Goal: Find specific page/section: Find specific page/section

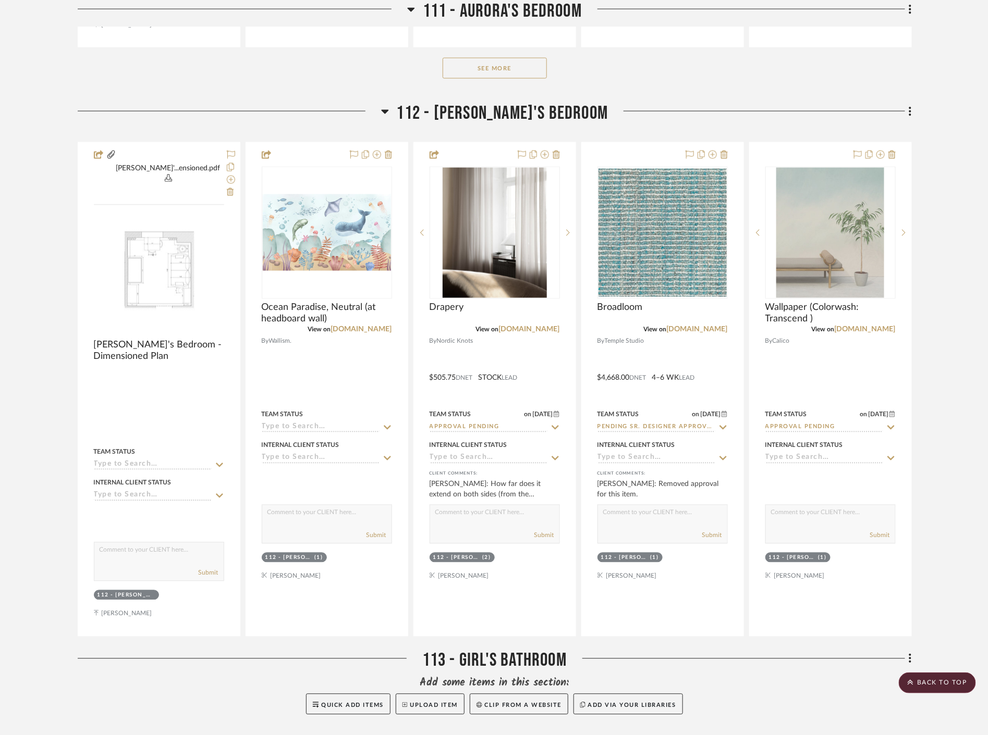
scroll to position [5965, 0]
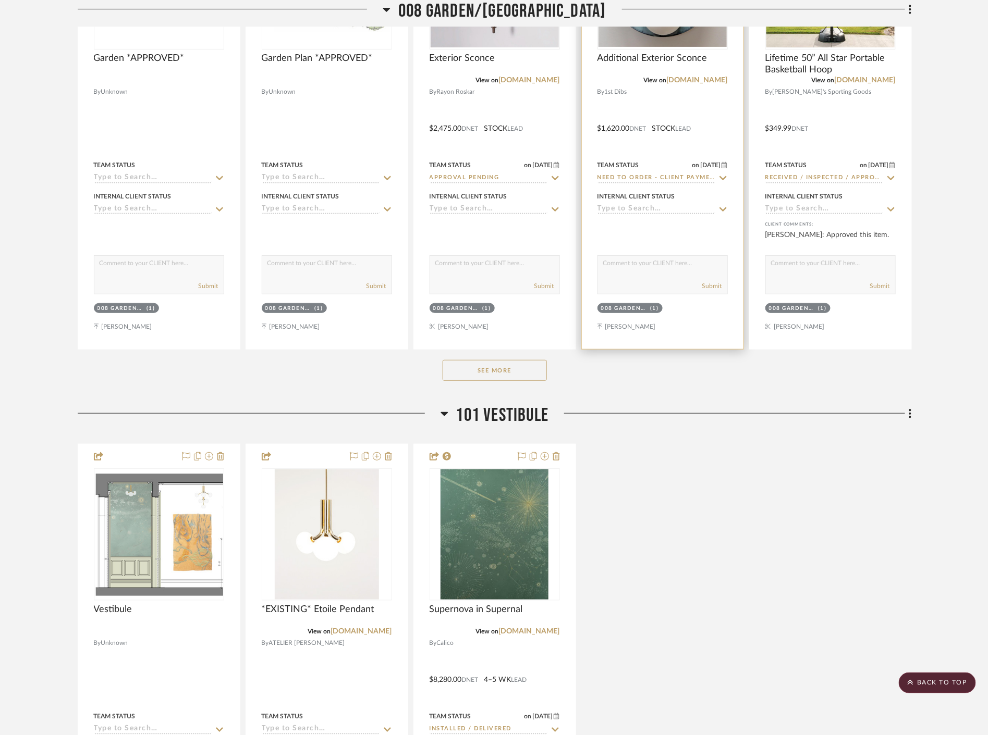
scroll to position [5328, 0]
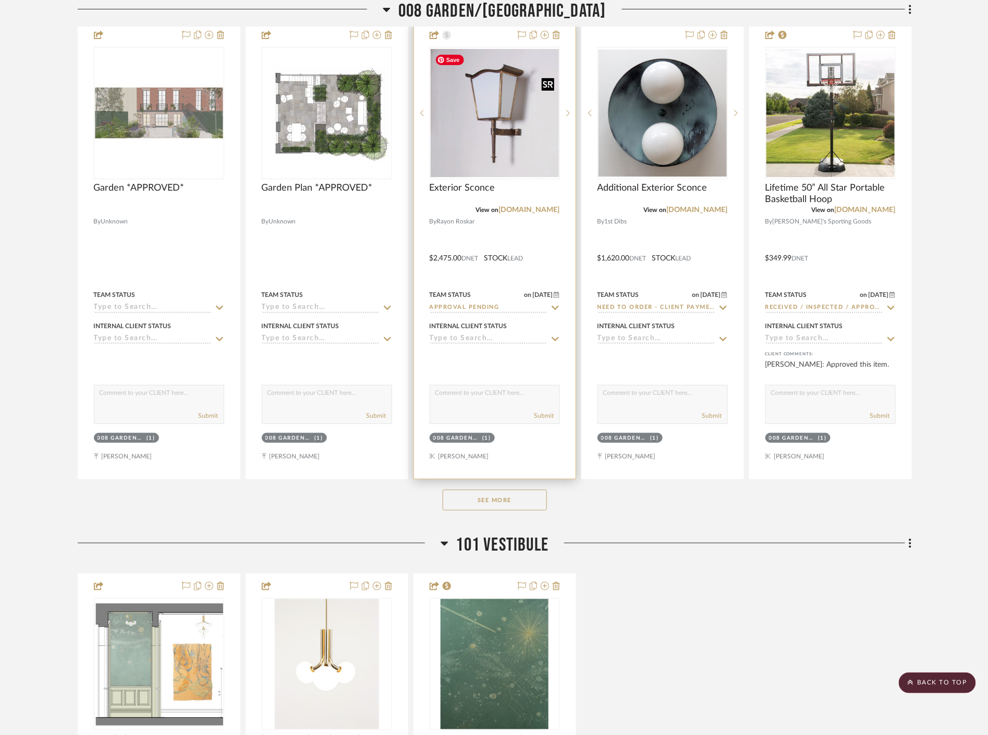
click at [0, 0] on img at bounding box center [0, 0] width 0 height 0
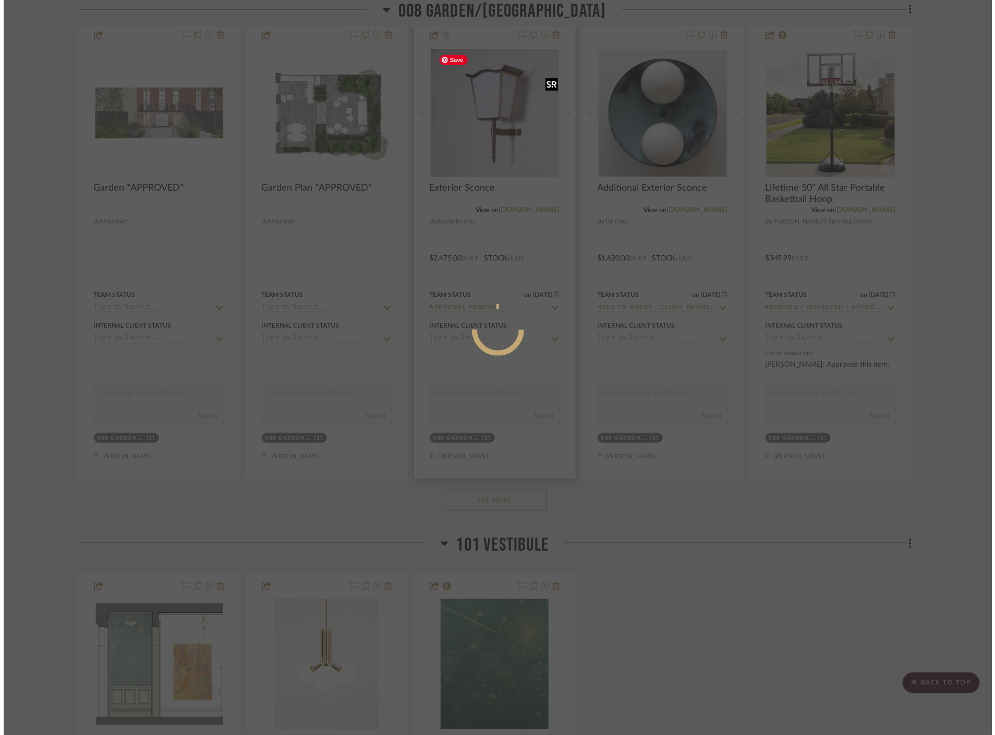
scroll to position [0, 0]
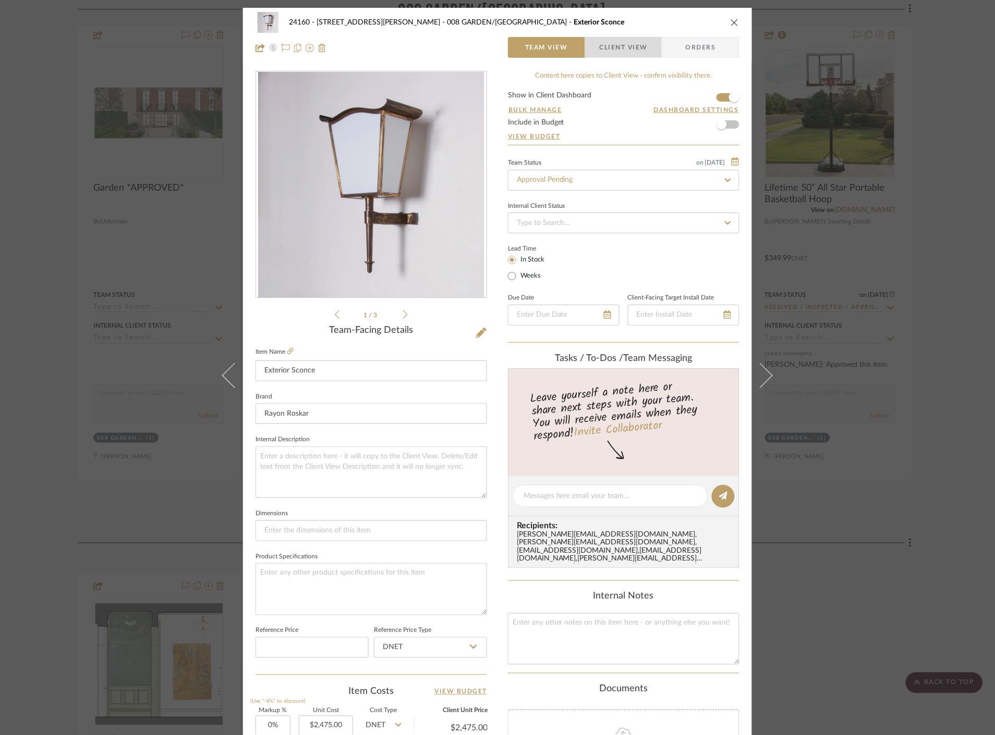
click at [611, 50] on span "Client View" at bounding box center [623, 47] width 48 height 21
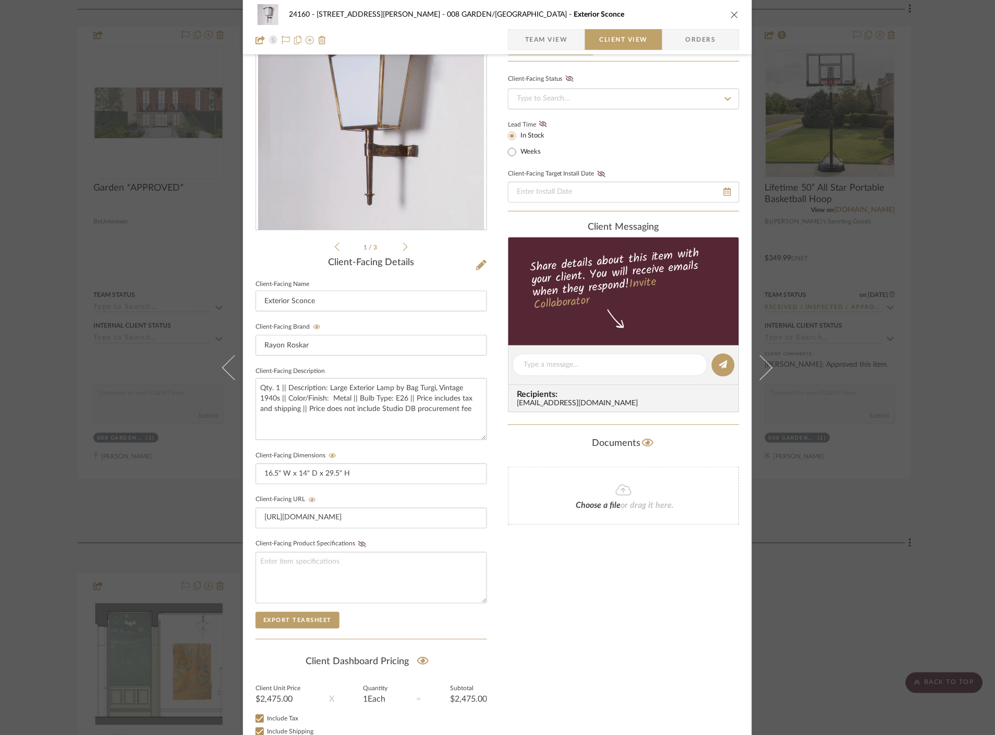
scroll to position [141, 0]
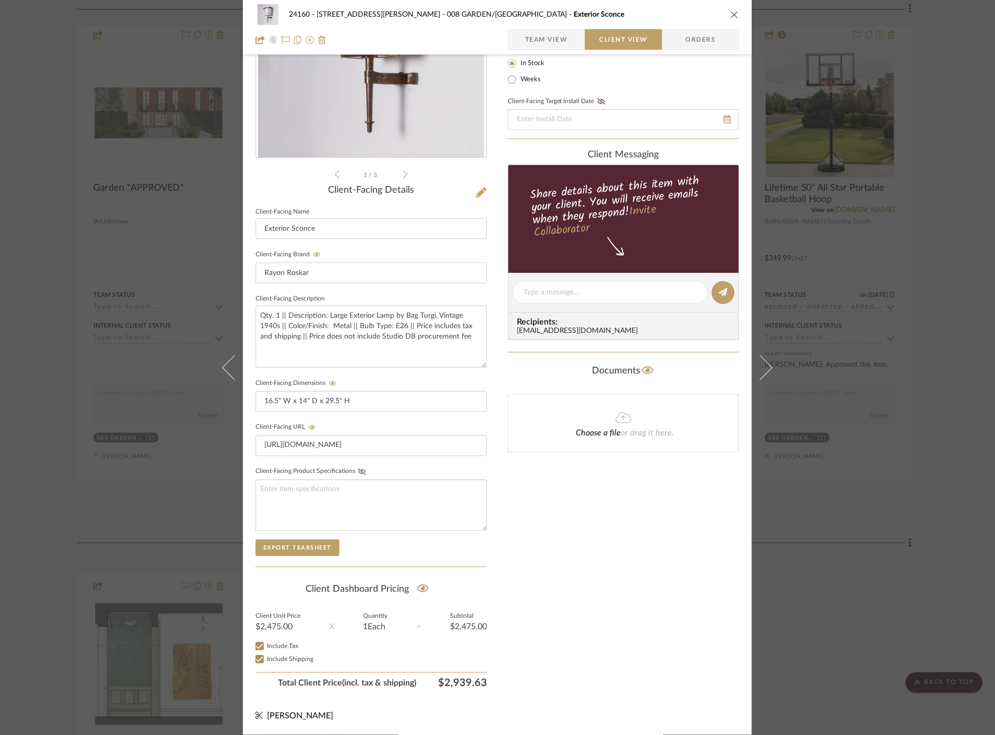
drag, startPoint x: 852, startPoint y: 529, endPoint x: 918, endPoint y: 566, distance: 75.8
click at [852, 529] on div "24160 - 214 E 18th Street - Satow Elliot 008 GARDEN/TERRACE Exterior Sconce Tea…" at bounding box center [497, 367] width 995 height 735
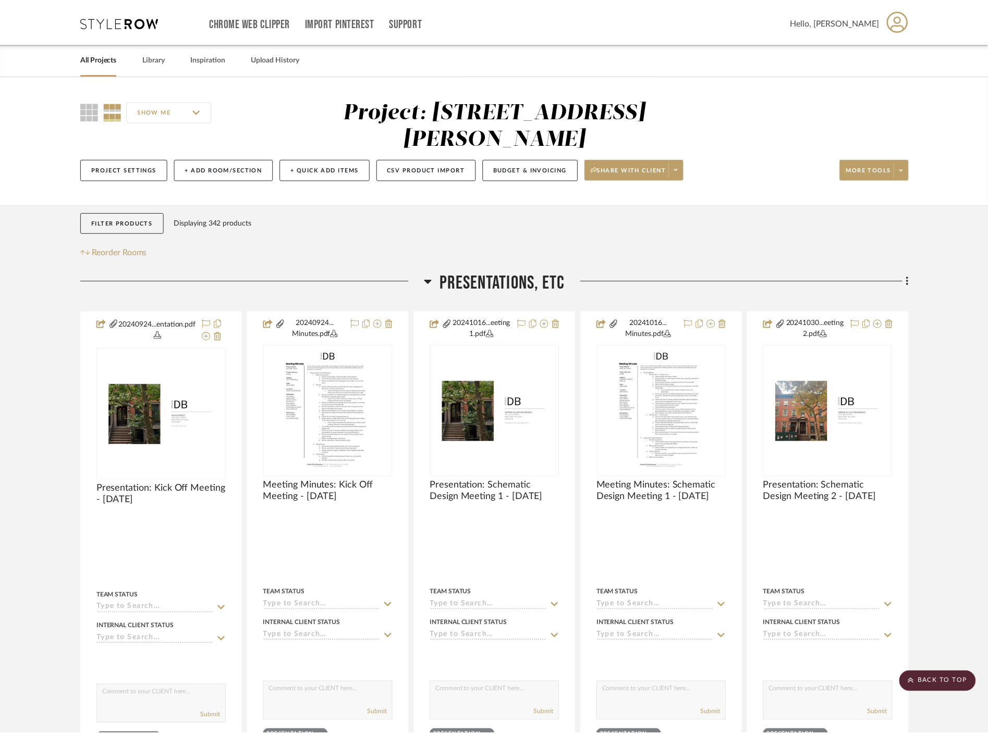
scroll to position [5328, 0]
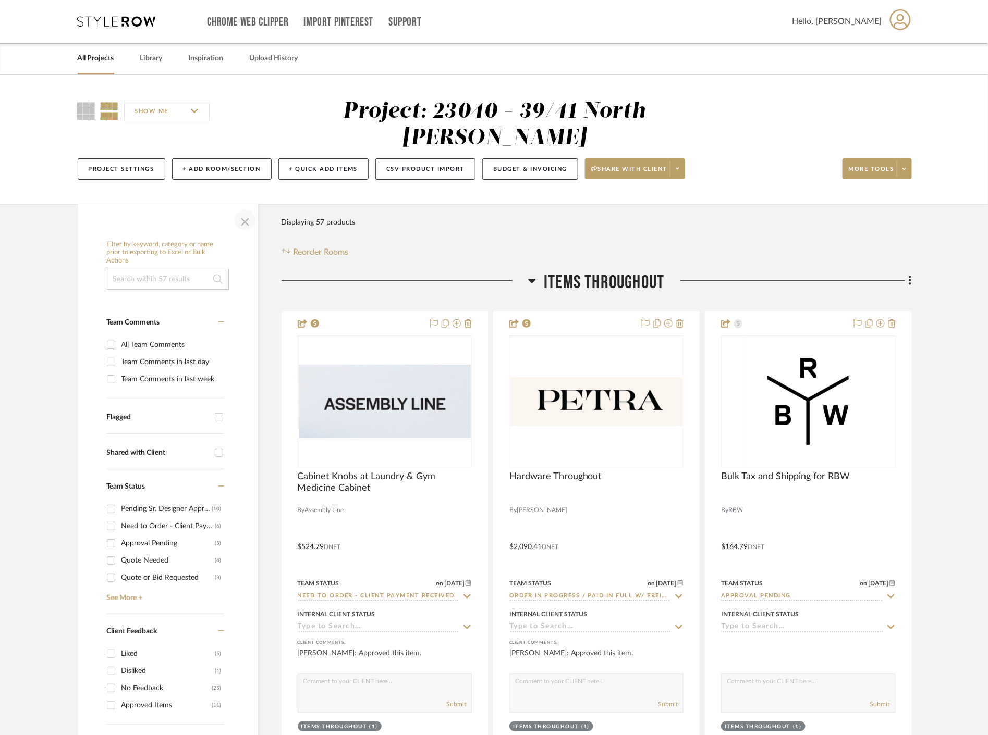
click at [240, 227] on span "button" at bounding box center [244, 219] width 25 height 25
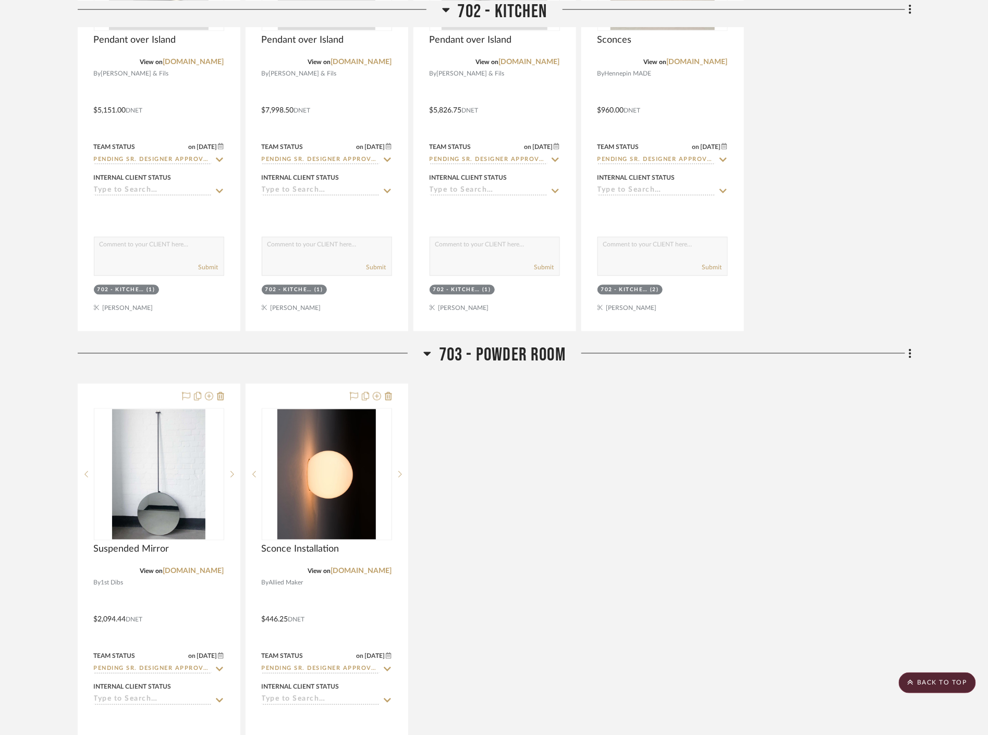
scroll to position [7876, 0]
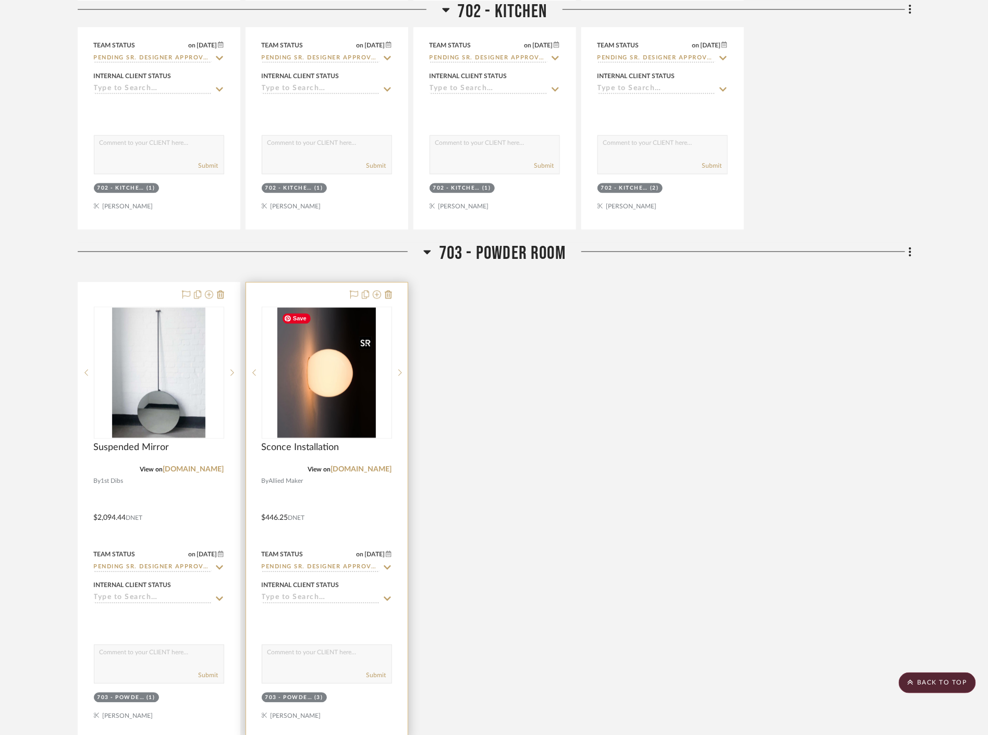
click at [349, 387] on img "0" at bounding box center [326, 373] width 99 height 130
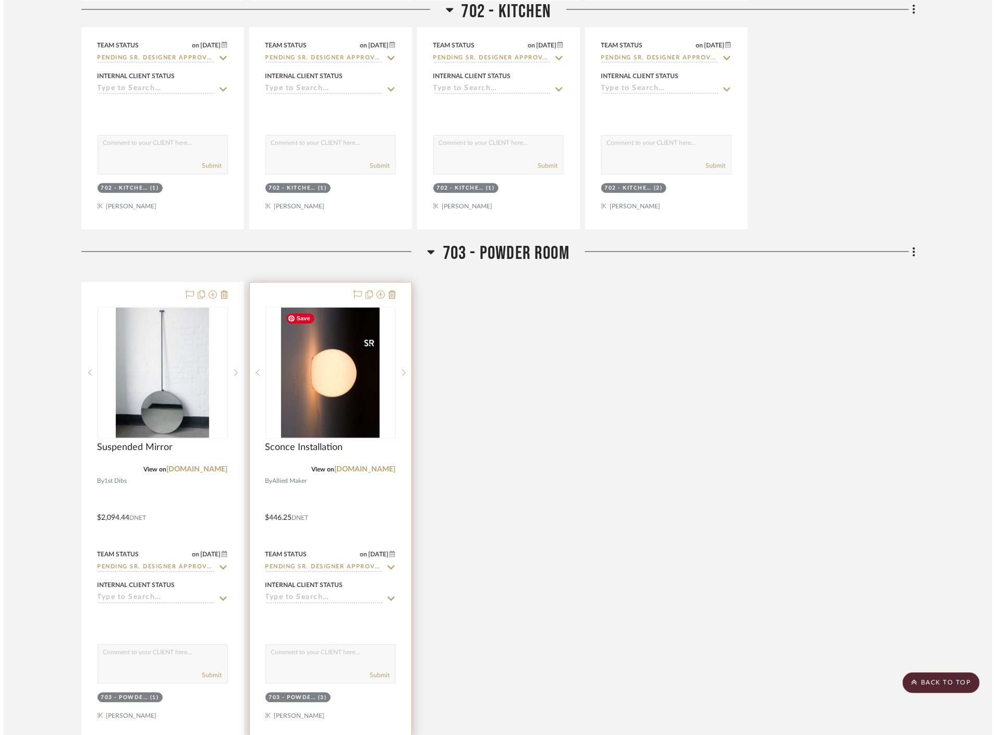
scroll to position [0, 0]
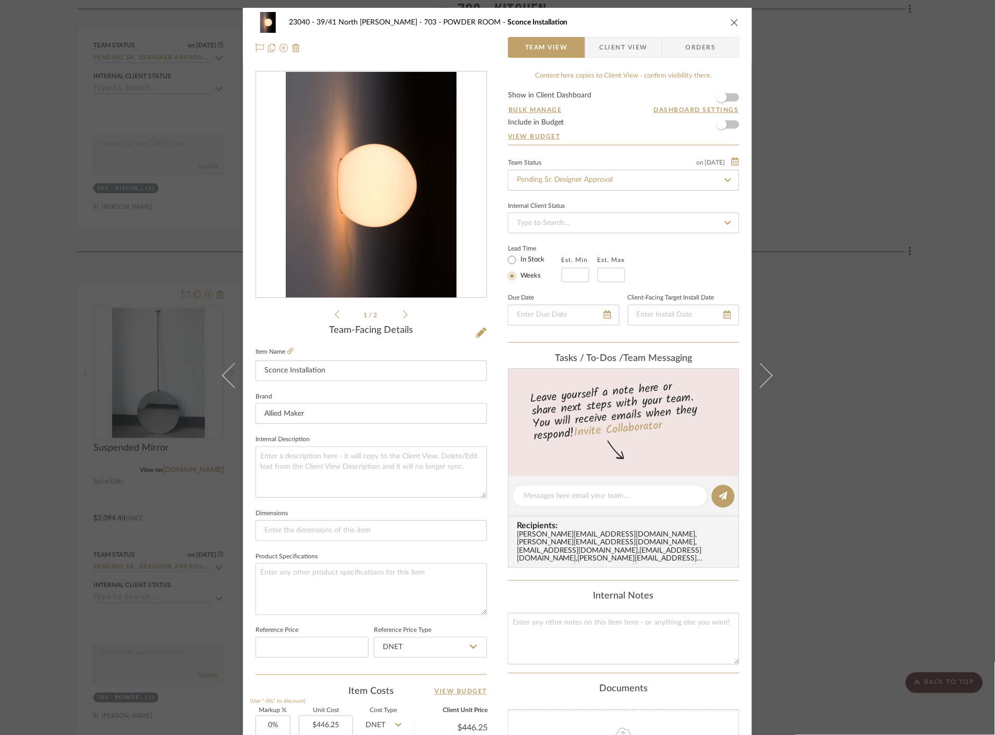
click at [837, 326] on div "23040 - 39/41 North Moore - Weissmann 703 - POWDER ROOM Sconce Installation Tea…" at bounding box center [497, 367] width 995 height 735
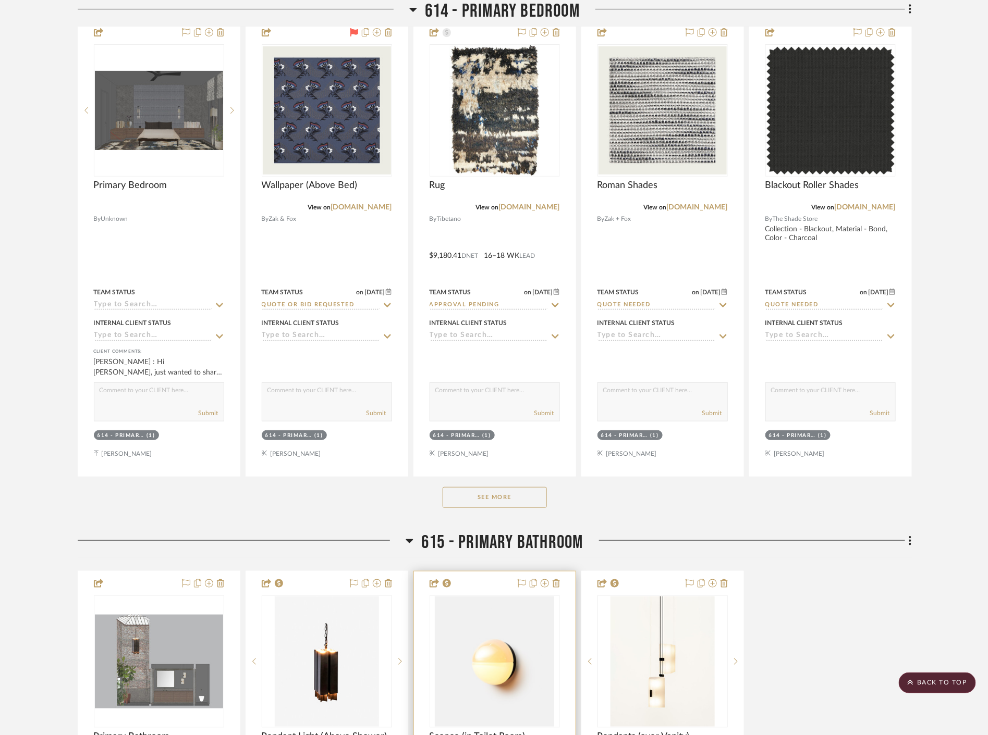
scroll to position [5386, 0]
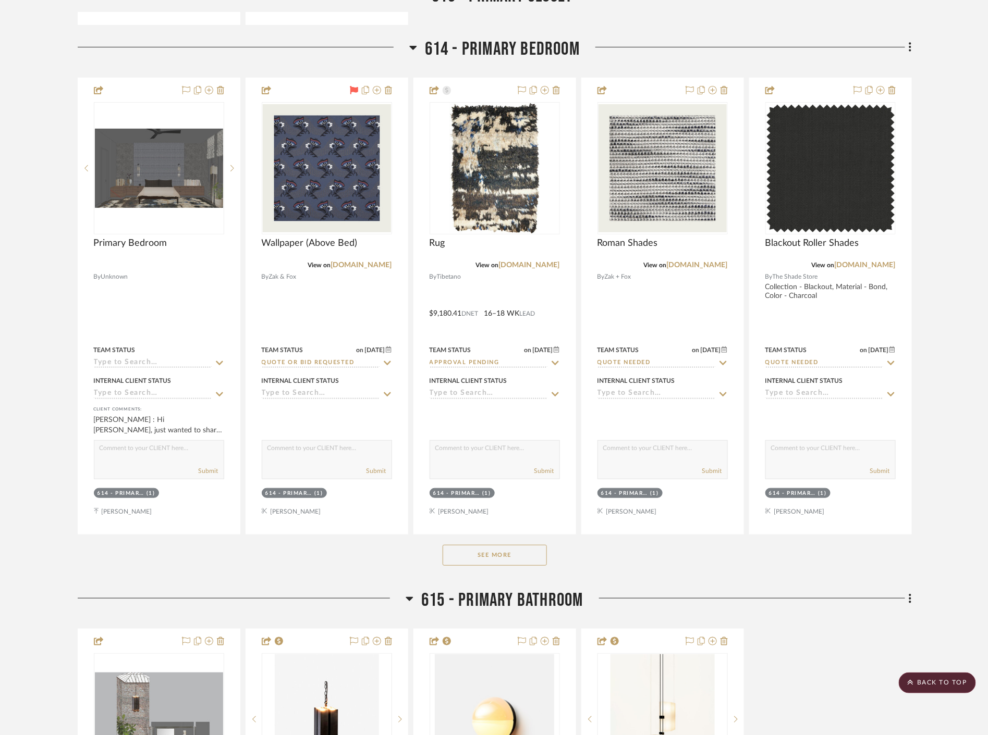
click at [523, 551] on button "See More" at bounding box center [495, 555] width 104 height 21
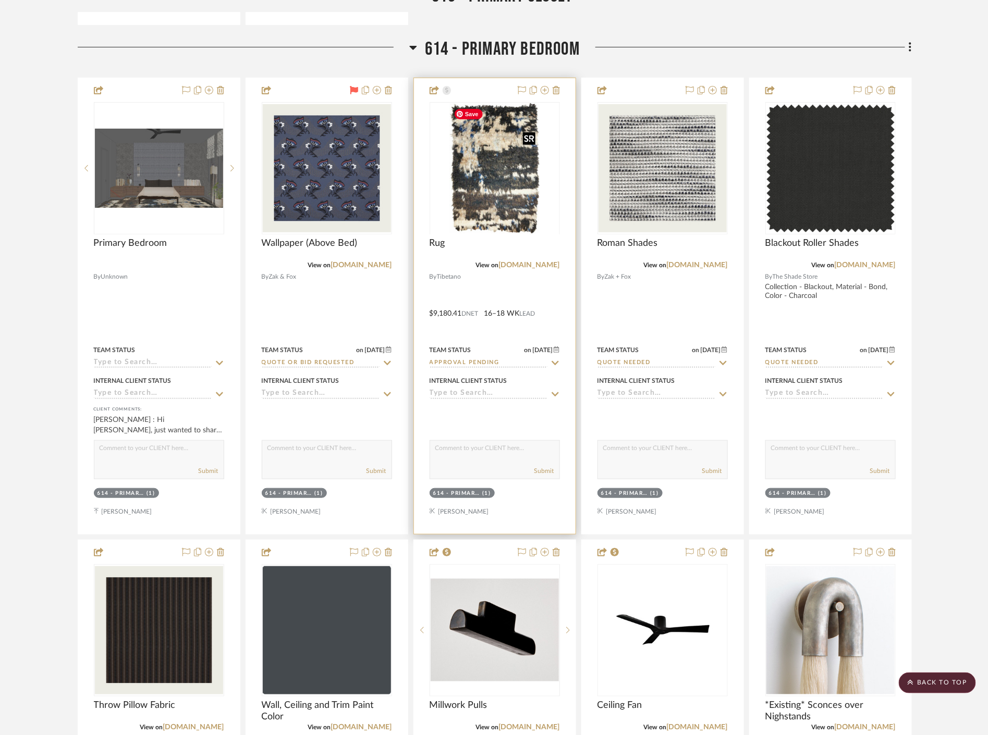
click at [513, 194] on div at bounding box center [494, 234] width 130 height 264
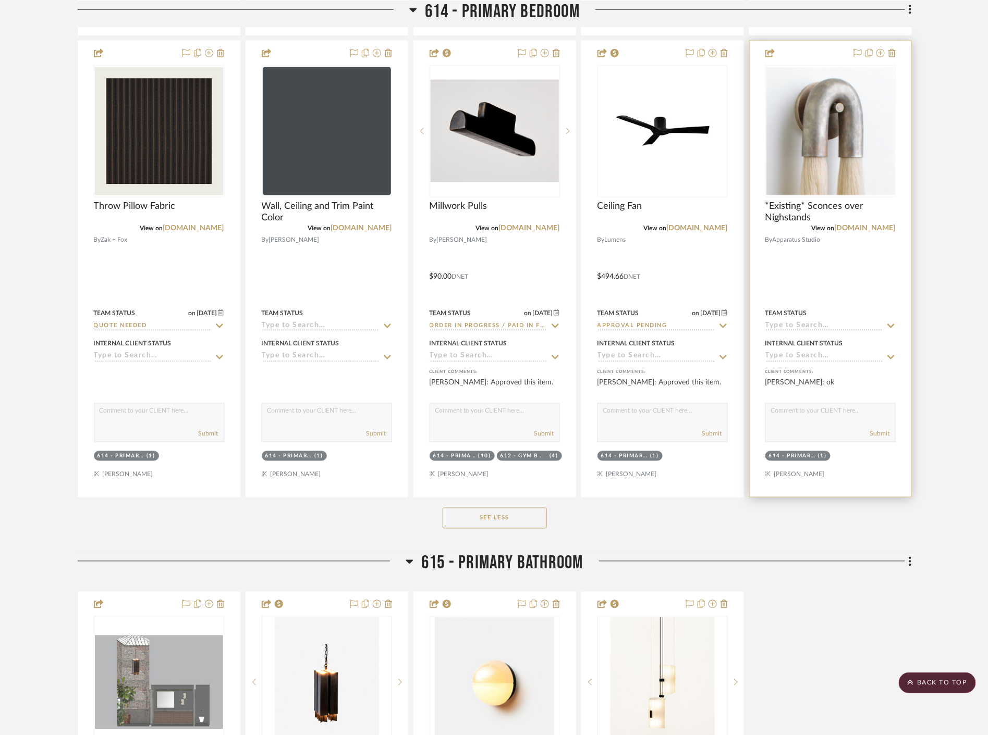
scroll to position [5907, 0]
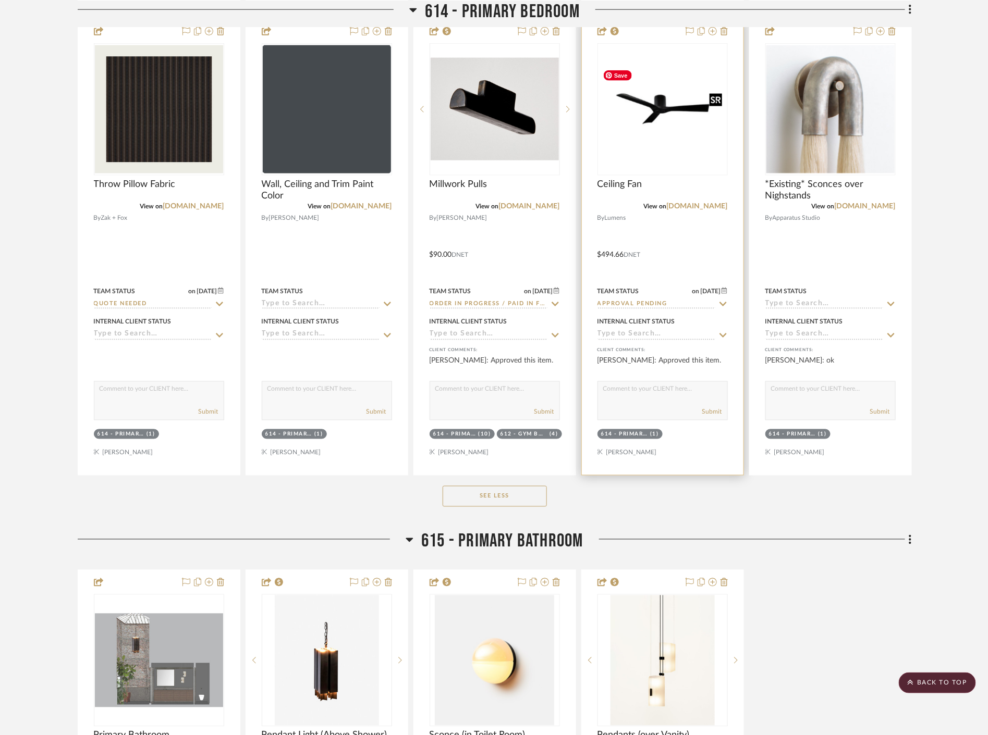
click at [670, 152] on img "0" at bounding box center [662, 110] width 128 height 90
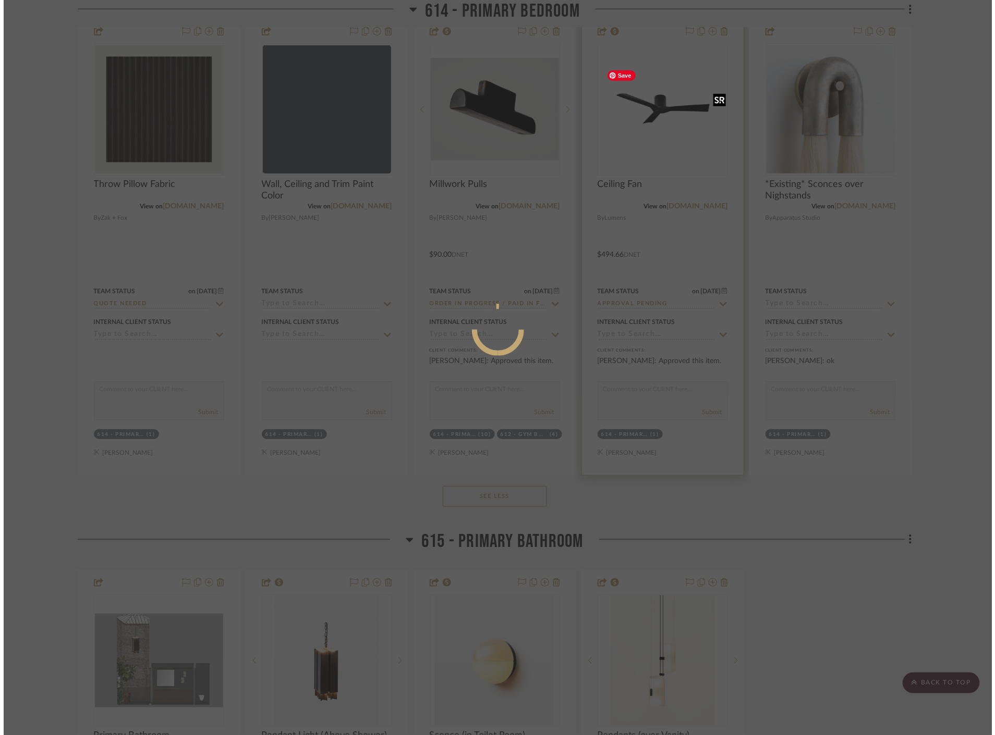
scroll to position [0, 0]
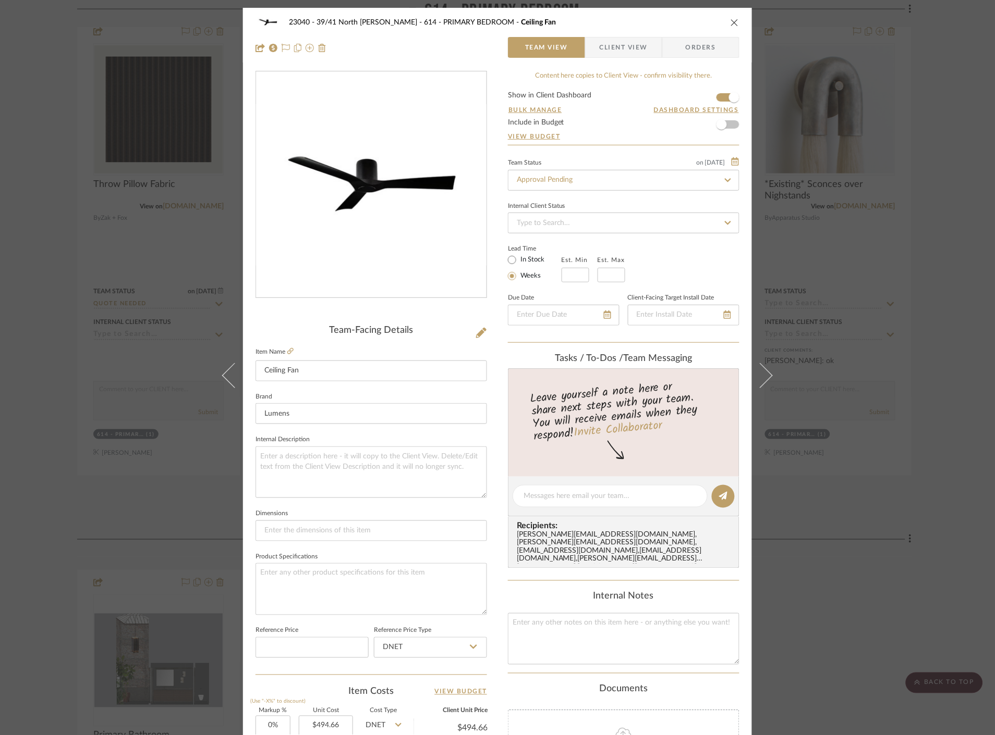
click at [608, 52] on span "Client View" at bounding box center [623, 47] width 48 height 21
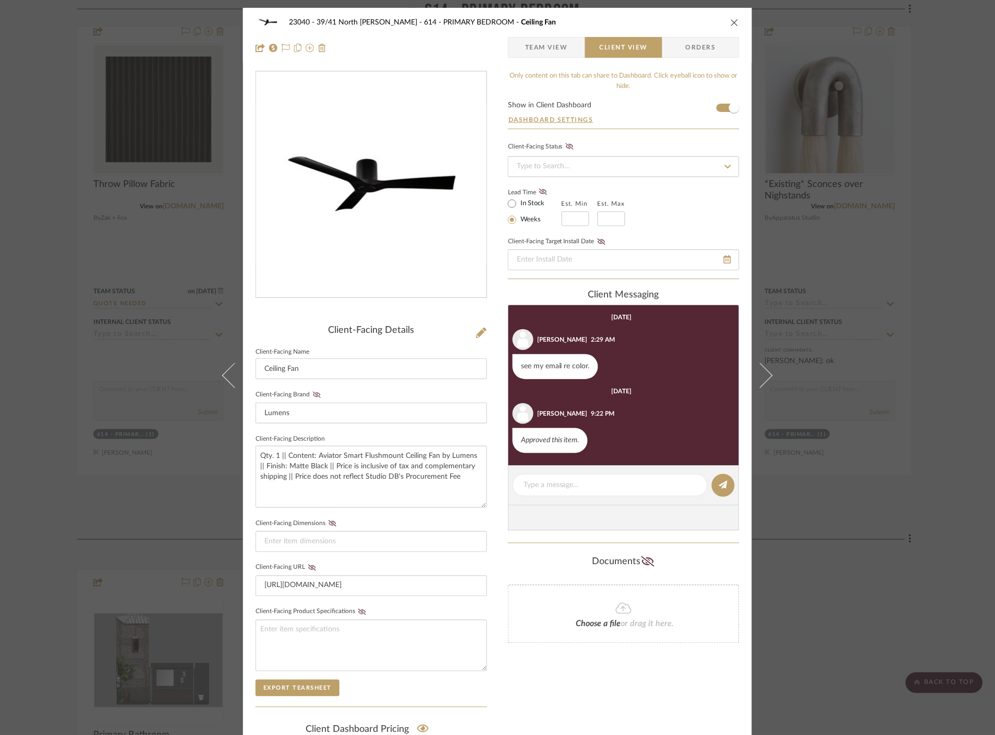
click at [935, 239] on div "23040 - 39/41 North Moore - Weissmann 614 - PRIMARY BEDROOM Ceiling Fan Team Vi…" at bounding box center [497, 367] width 995 height 735
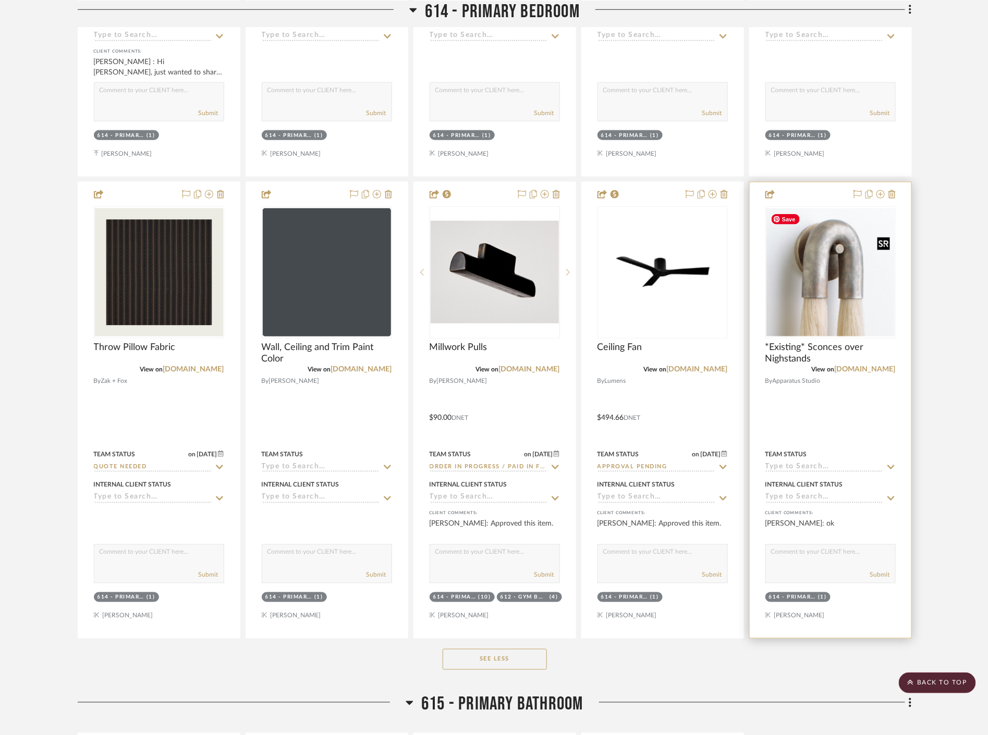
scroll to position [5734, 0]
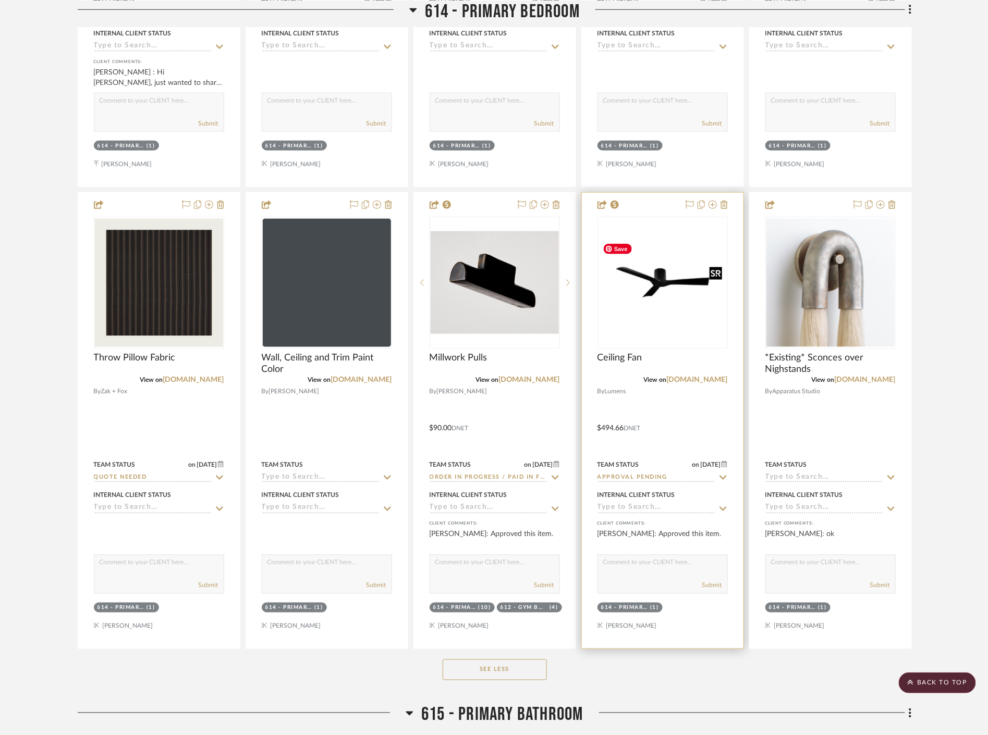
click at [687, 294] on img "0" at bounding box center [662, 283] width 128 height 90
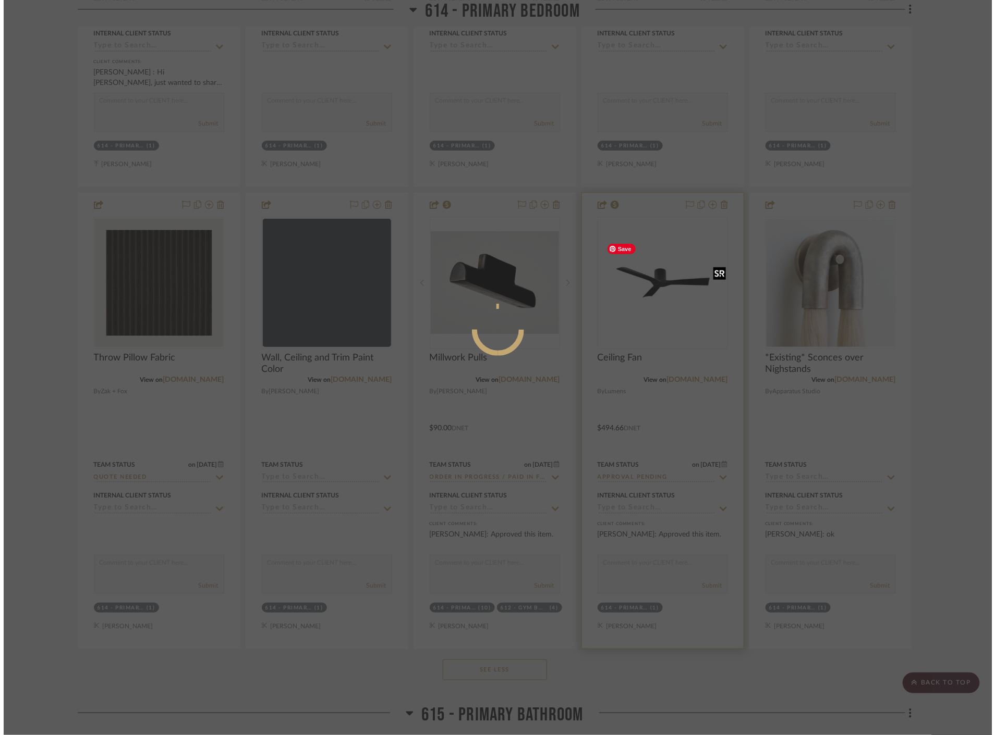
scroll to position [0, 0]
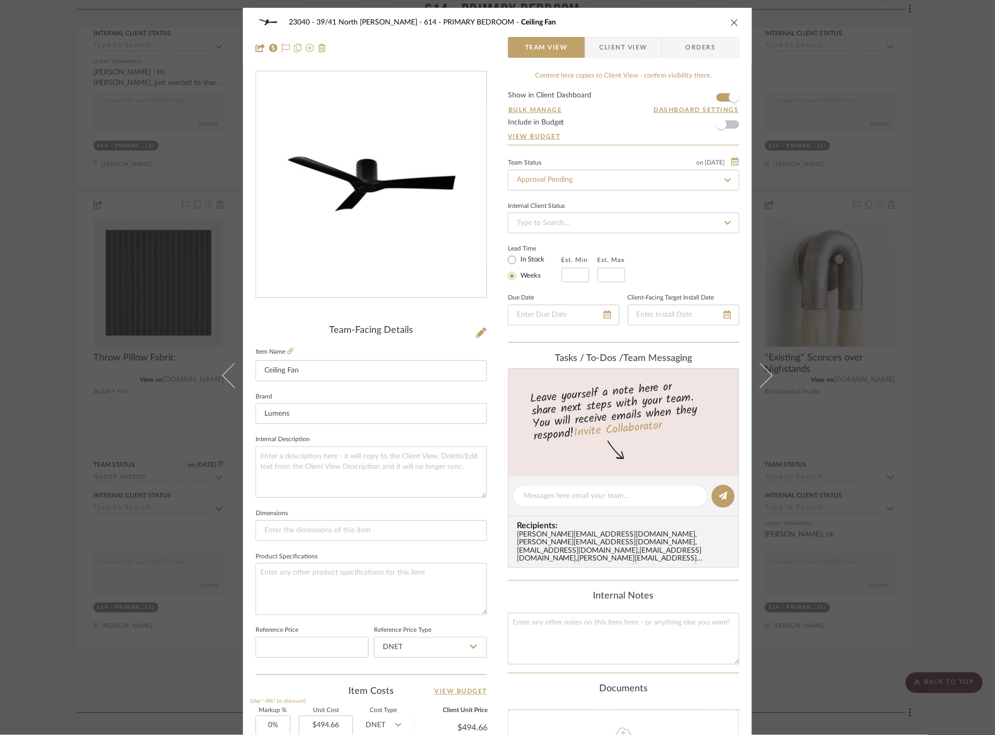
click at [629, 51] on span "Client View" at bounding box center [623, 47] width 48 height 21
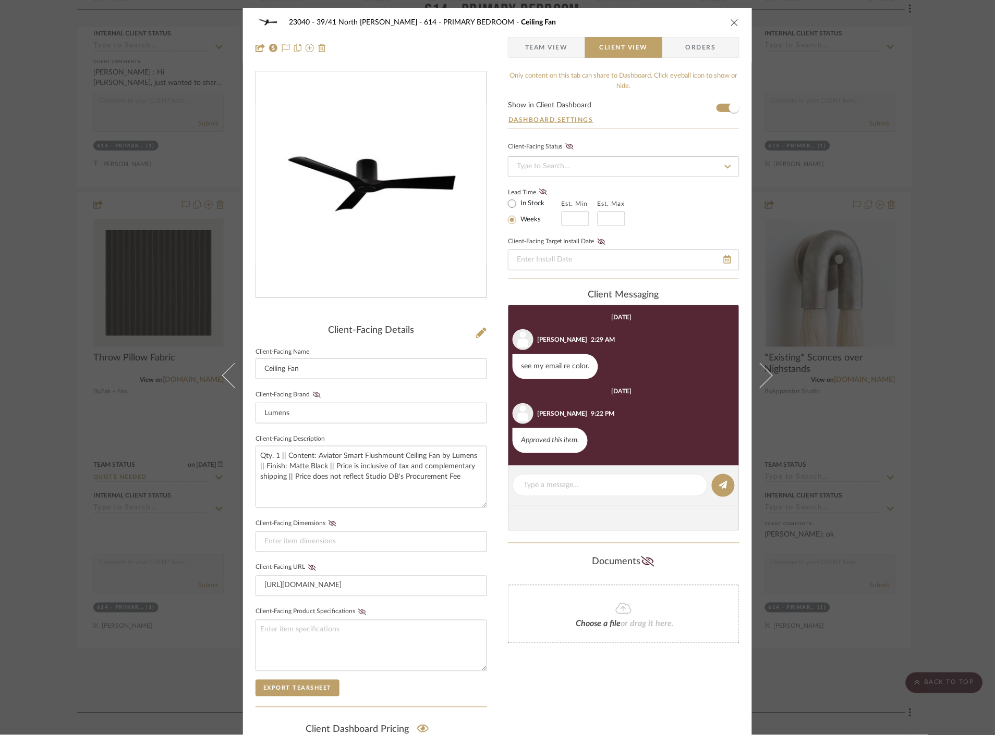
click at [913, 381] on div "23040 - 39/41 North Moore - Weissmann 614 - PRIMARY BEDROOM Ceiling Fan Team Vi…" at bounding box center [497, 367] width 995 height 735
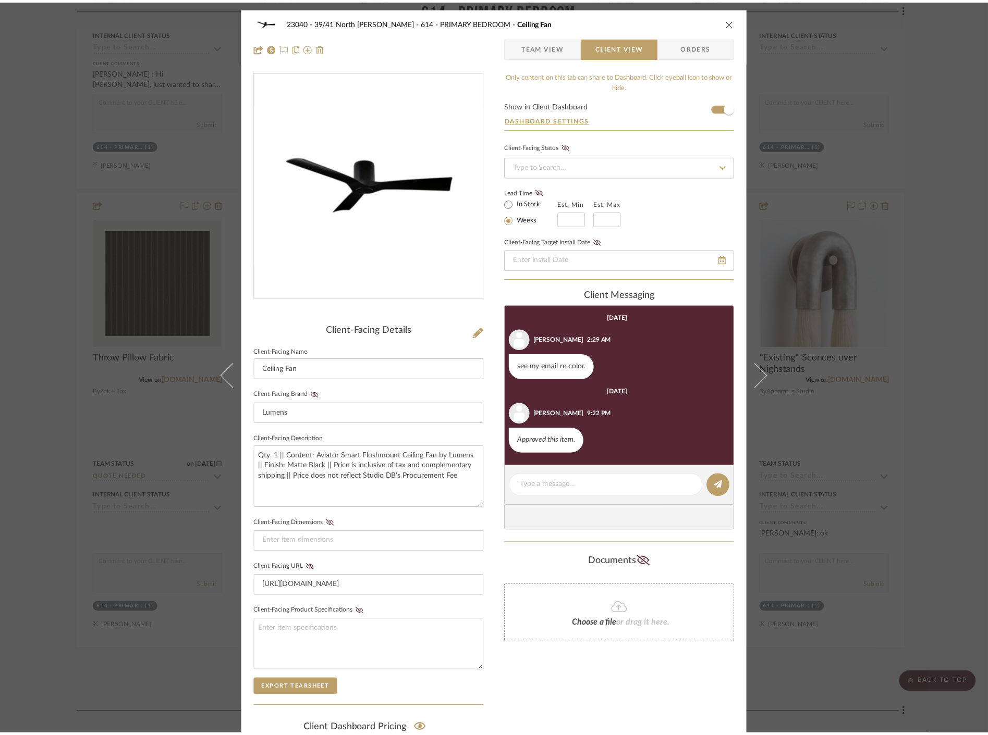
scroll to position [5734, 0]
